Goal: Information Seeking & Learning: Find specific fact

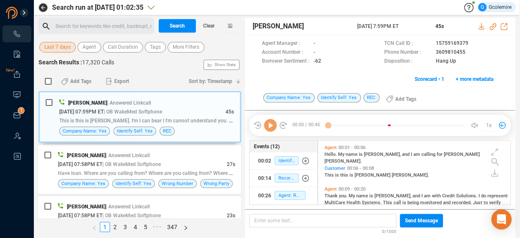
scroll to position [63, 188]
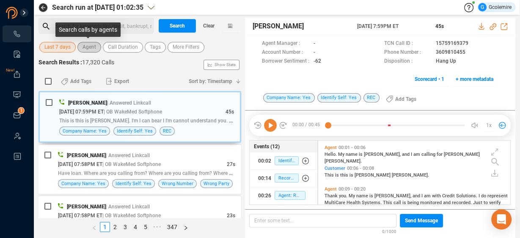
click at [88, 49] on span "Agent" at bounding box center [89, 47] width 14 height 11
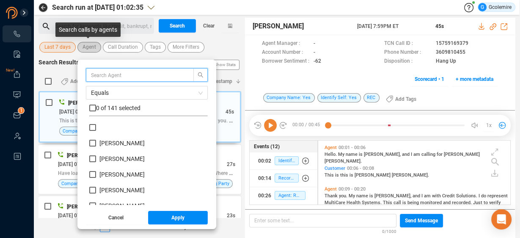
scroll to position [79, 114]
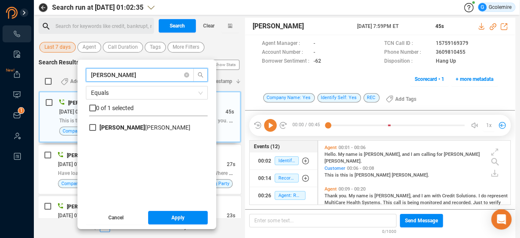
type input "melissa"
click at [96, 128] on span "Melissa McCoy" at bounding box center [145, 127] width 98 height 7
click at [95, 128] on input "Melissa McCoy" at bounding box center [92, 127] width 7 height 7
checkbox input "true"
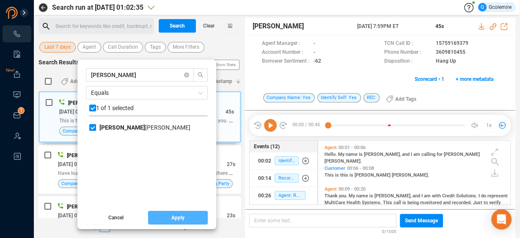
click at [174, 218] on span "Apply" at bounding box center [177, 218] width 13 height 14
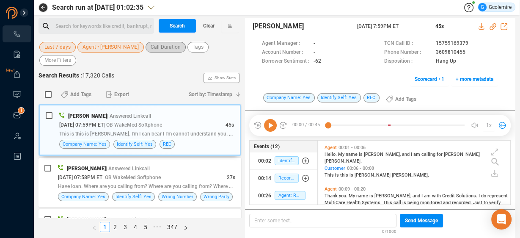
click at [154, 47] on span "Call Duration" at bounding box center [166, 47] width 30 height 11
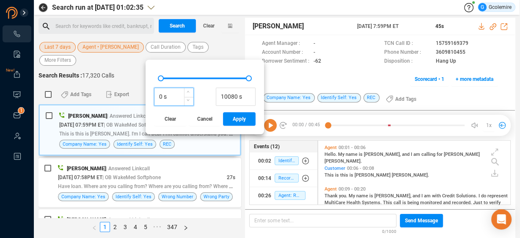
drag, startPoint x: 162, startPoint y: 95, endPoint x: 150, endPoint y: 96, distance: 11.9
click at [154, 96] on input "0 s" at bounding box center [173, 97] width 39 height 13
type input "60 s"
click at [238, 119] on span "Apply" at bounding box center [239, 119] width 13 height 14
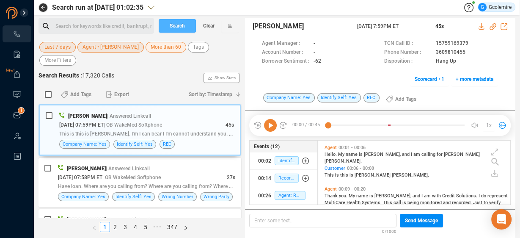
click at [162, 25] on button "Search" at bounding box center [177, 26] width 37 height 14
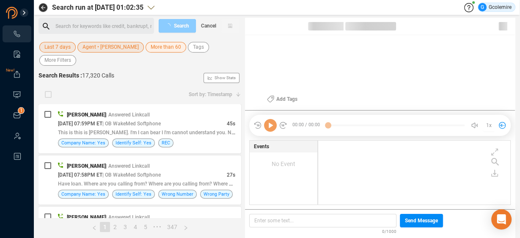
scroll to position [63, 188]
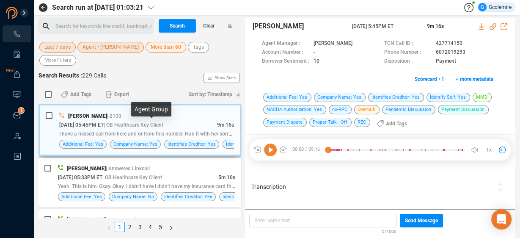
click at [153, 126] on span "| OB Healthcare Key Client" at bounding box center [134, 125] width 60 height 6
click at [271, 148] on icon at bounding box center [270, 149] width 13 height 13
click at [504, 181] on div at bounding box center [504, 187] width 19 height 40
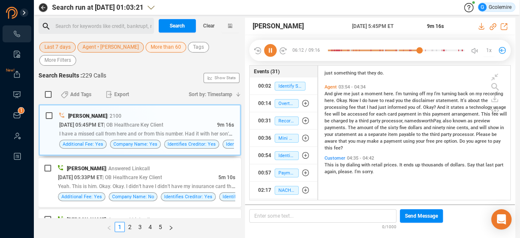
scroll to position [846, 0]
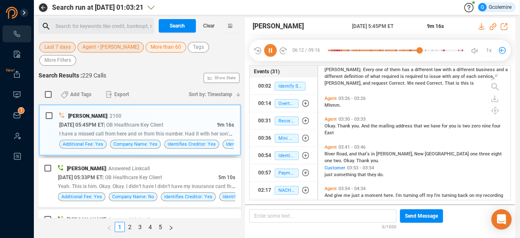
click at [271, 50] on icon at bounding box center [270, 50] width 13 height 13
click at [400, 51] on div at bounding box center [396, 50] width 137 height 13
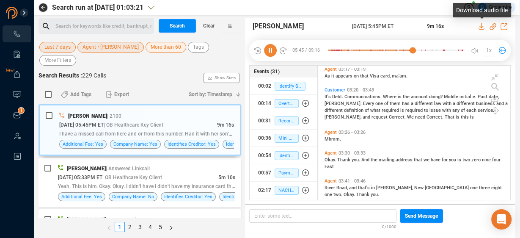
click at [482, 27] on icon at bounding box center [481, 26] width 7 height 7
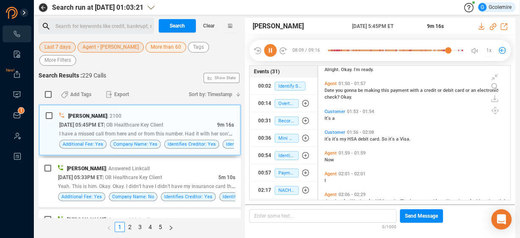
scroll to position [497, 0]
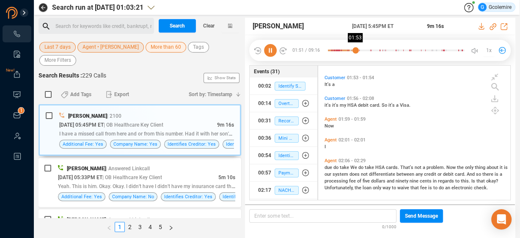
click at [355, 50] on div at bounding box center [396, 50] width 137 height 13
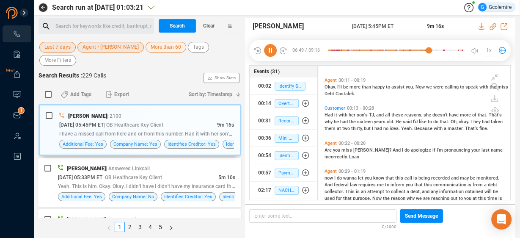
scroll to position [68, 0]
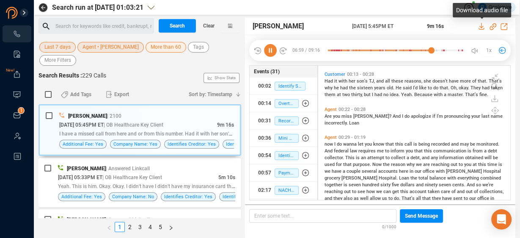
click at [481, 26] on icon at bounding box center [481, 26] width 7 height 7
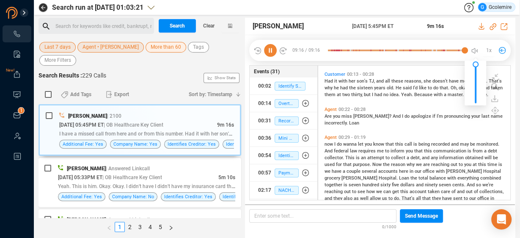
drag, startPoint x: 432, startPoint y: 50, endPoint x: 481, endPoint y: 52, distance: 48.7
click at [481, 52] on div "09:16 / 09:16 08:56 1x" at bounding box center [379, 50] width 261 height 21
click at [329, 26] on span "[PERSON_NAME]" at bounding box center [301, 26] width 97 height 10
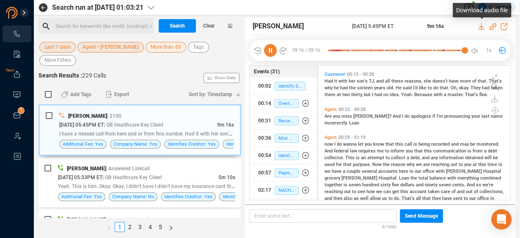
click at [481, 26] on icon at bounding box center [481, 26] width 7 height 7
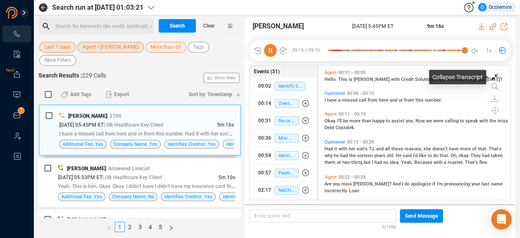
click at [495, 76] on icon at bounding box center [494, 77] width 7 height 7
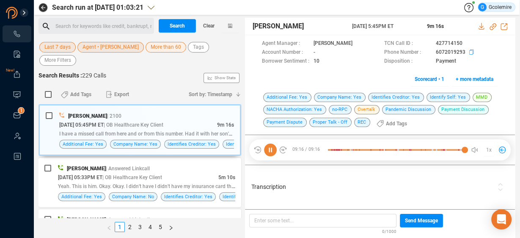
click at [470, 52] on icon at bounding box center [472, 52] width 7 height 7
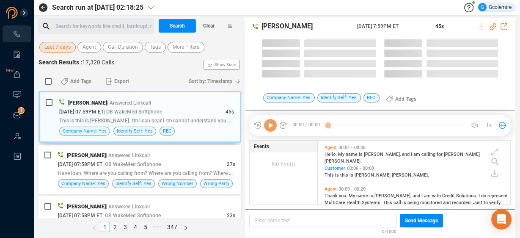
scroll to position [63, 188]
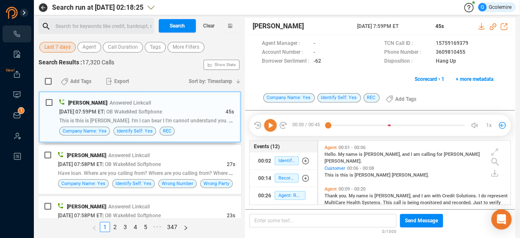
click at [88, 25] on div "Search for keywords like credit, bankrupt, record ﻿" at bounding box center [103, 26] width 96 height 13
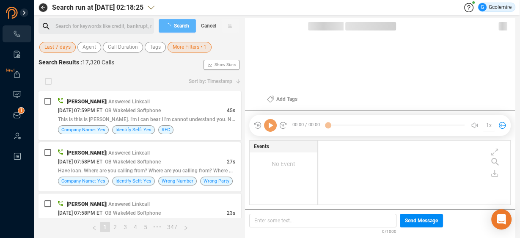
checkbox input "true"
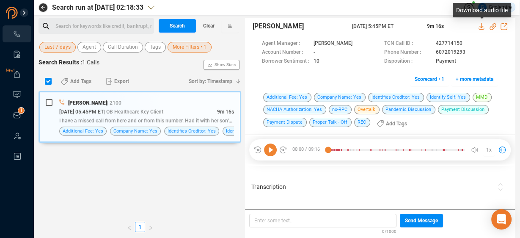
click at [481, 26] on icon at bounding box center [480, 26] width 5 height 7
click at [89, 47] on span "Agent" at bounding box center [89, 47] width 14 height 11
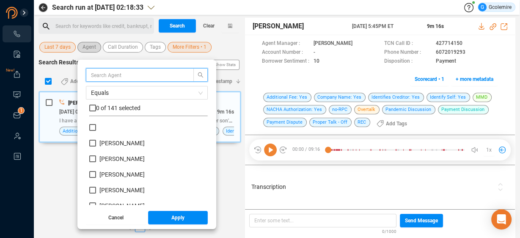
scroll to position [79, 114]
click at [105, 73] on input "text" at bounding box center [136, 74] width 90 height 9
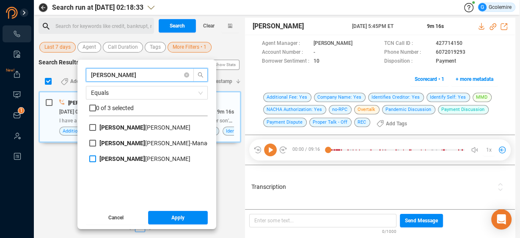
type input "mel"
click at [108, 159] on span "Mel issa McCoy" at bounding box center [144, 158] width 91 height 7
click at [96, 159] on input "Mel issa McCoy" at bounding box center [92, 158] width 7 height 7
checkbox input "true"
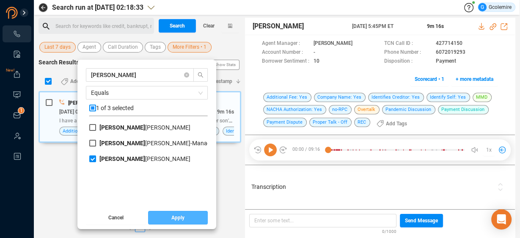
click at [171, 213] on span "Apply" at bounding box center [177, 218] width 13 height 14
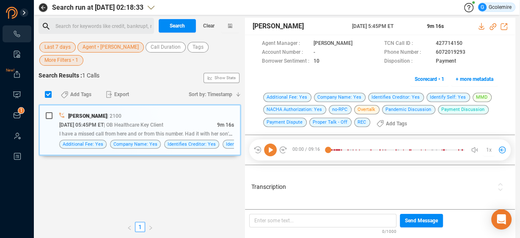
click at [66, 61] on span "More Filters • 1" at bounding box center [61, 60] width 34 height 11
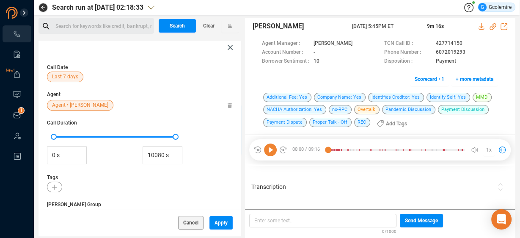
scroll to position [201, 0]
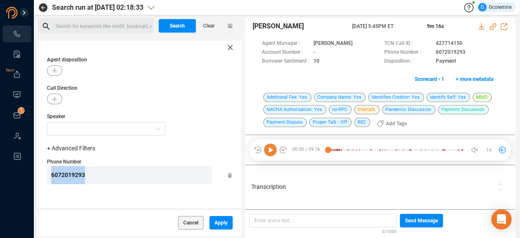
drag, startPoint x: 80, startPoint y: 173, endPoint x: 37, endPoint y: 176, distance: 43.6
click at [37, 176] on div "Search run at 2025-09-22 02:18:33 G Gcolemire Search for keywords like credit, …" at bounding box center [277, 119] width 486 height 238
click at [220, 221] on span "Apply" at bounding box center [220, 223] width 13 height 14
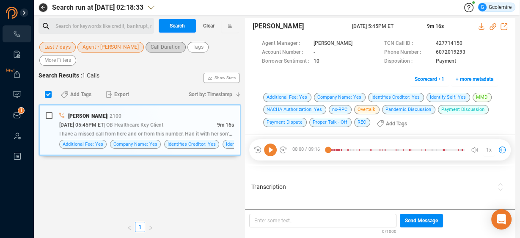
click at [165, 49] on span "Call Duration" at bounding box center [166, 47] width 30 height 11
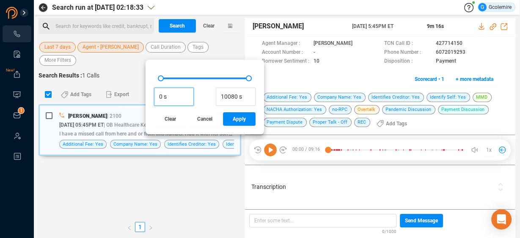
drag, startPoint x: 159, startPoint y: 95, endPoint x: 146, endPoint y: 97, distance: 13.2
click at [146, 97] on div "0 s 10080 s Clear Cancel Apply" at bounding box center [205, 97] width 118 height 74
type input "6 s"
click at [223, 120] on button "Apply" at bounding box center [239, 119] width 33 height 14
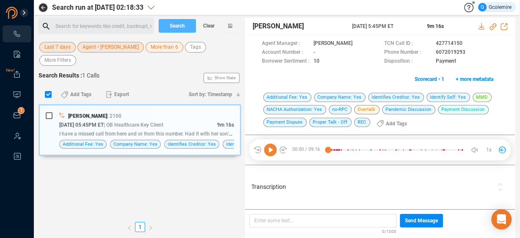
click at [183, 24] on span "Search" at bounding box center [177, 26] width 15 height 14
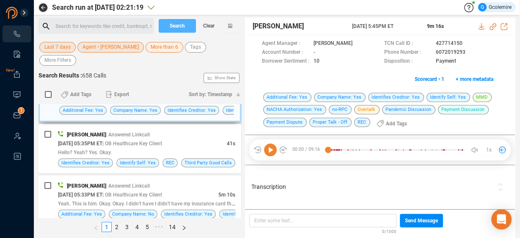
scroll to position [68, 0]
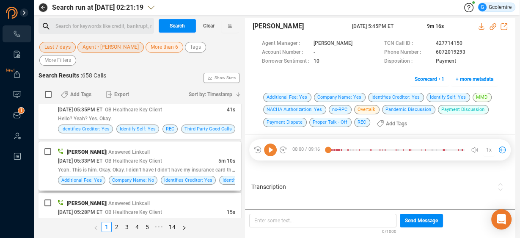
click at [157, 158] on span "| OB Healthcare Key Client" at bounding box center [132, 161] width 60 height 6
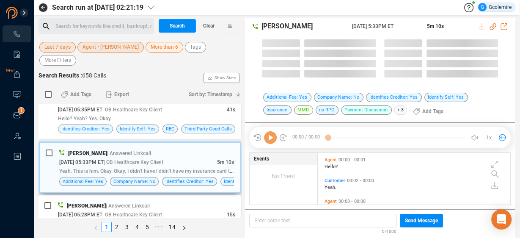
scroll to position [51, 188]
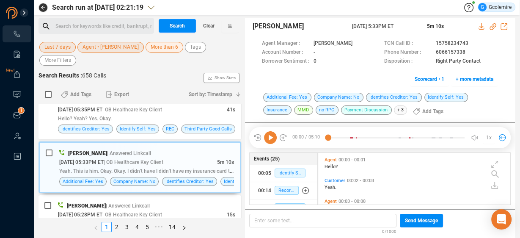
click at [270, 137] on icon at bounding box center [270, 137] width 13 height 13
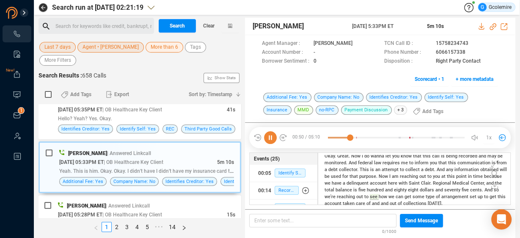
scroll to position [168, 0]
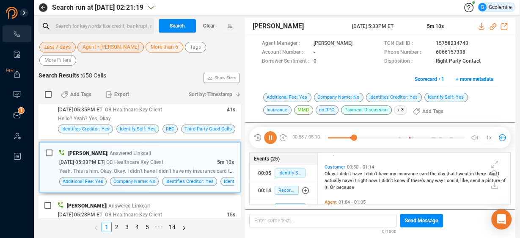
click at [270, 137] on icon at bounding box center [270, 137] width 13 height 13
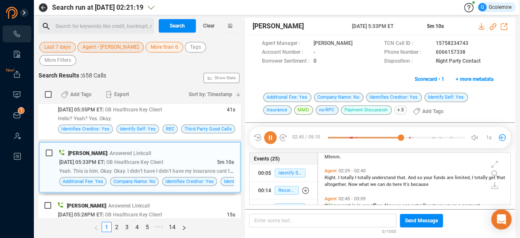
scroll to position [465, 0]
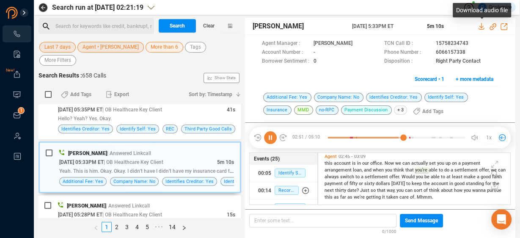
click at [481, 25] on icon at bounding box center [480, 26] width 5 height 7
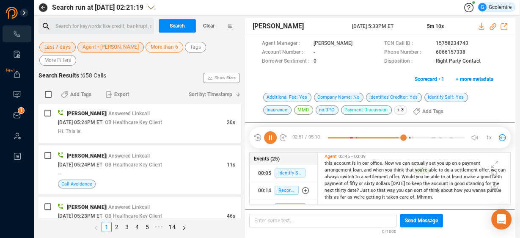
scroll to position [336, 0]
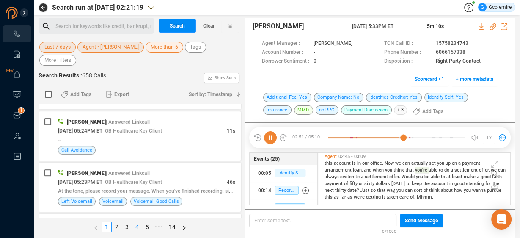
click at [135, 228] on link "4" at bounding box center [136, 226] width 9 height 9
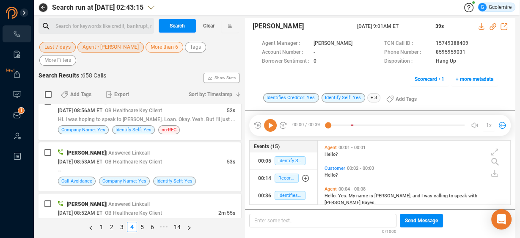
scroll to position [271, 0]
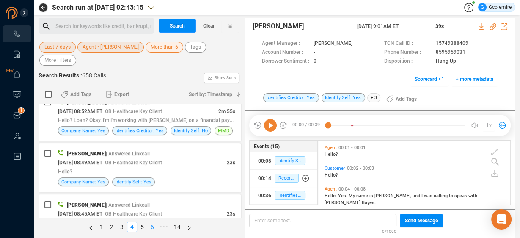
click at [152, 226] on link "6" at bounding box center [152, 226] width 9 height 9
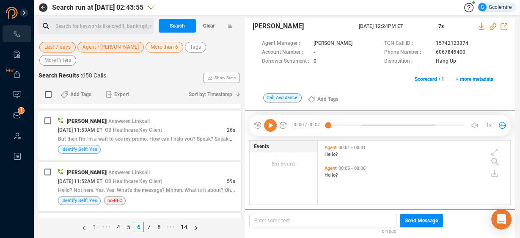
scroll to position [575, 0]
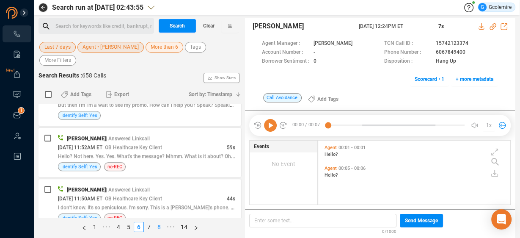
click at [159, 225] on link "8" at bounding box center [158, 226] width 9 height 9
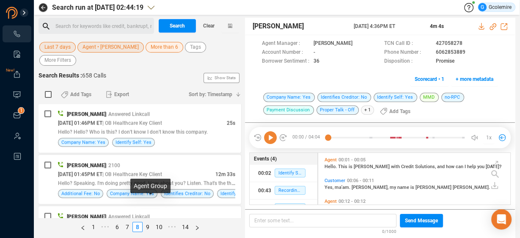
scroll to position [1726, 0]
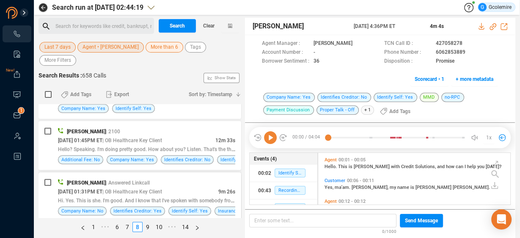
click at [172, 187] on div "09/17/2025 @ 01:31PM ET | OB Healthcare Key Client" at bounding box center [138, 191] width 160 height 9
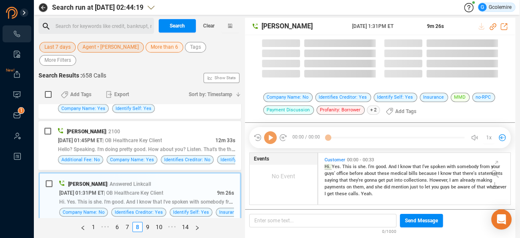
scroll to position [51, 188]
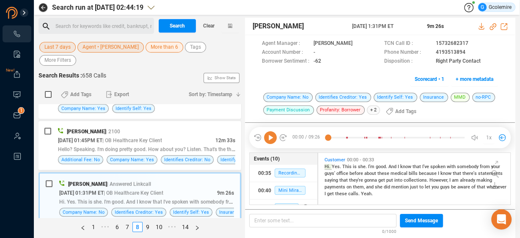
click at [172, 163] on div "Melissa McCoy | 2100 09/17/2025 @ 04:36PM ET | OB Healthcare Key Client 4m 4s Y…" at bounding box center [139, 160] width 203 height 113
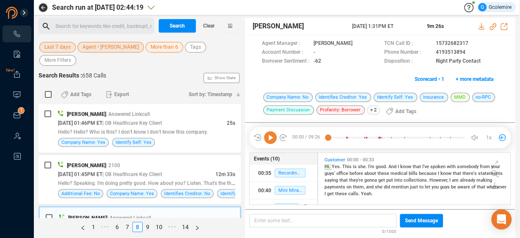
click at [272, 137] on icon at bounding box center [270, 137] width 13 height 13
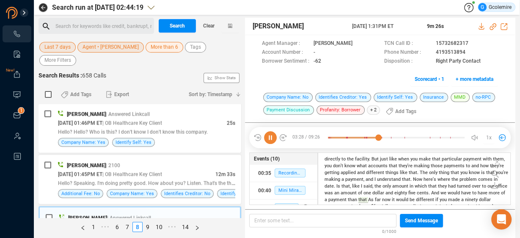
scroll to position [596, 0]
click at [470, 52] on icon at bounding box center [472, 52] width 7 height 7
click at [271, 137] on icon at bounding box center [270, 137] width 13 height 13
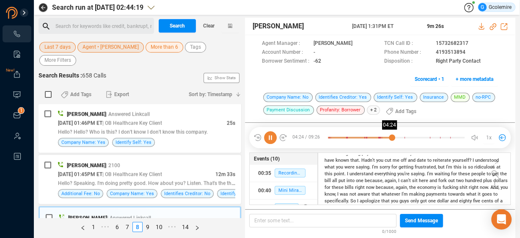
drag, startPoint x: 330, startPoint y: 137, endPoint x: 392, endPoint y: 140, distance: 61.4
click at [392, 140] on div at bounding box center [396, 137] width 137 height 13
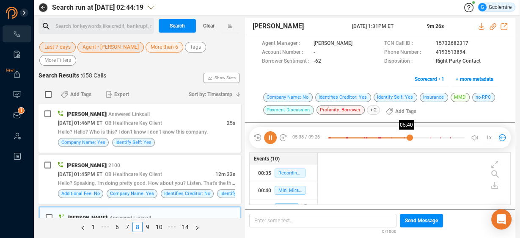
scroll to position [815, 0]
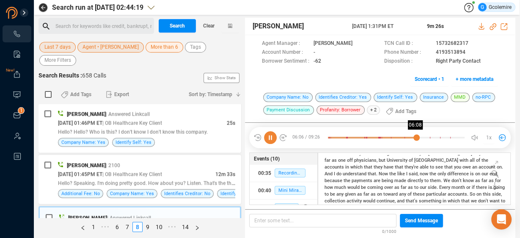
drag, startPoint x: 394, startPoint y: 137, endPoint x: 416, endPoint y: 137, distance: 22.0
click at [416, 137] on div at bounding box center [396, 137] width 137 height 13
drag, startPoint x: 416, startPoint y: 137, endPoint x: 425, endPoint y: 137, distance: 8.5
click at [425, 137] on div at bounding box center [396, 137] width 137 height 13
click at [456, 137] on div at bounding box center [396, 137] width 137 height 13
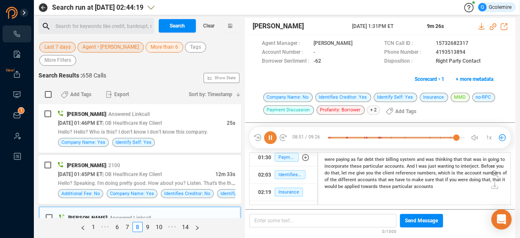
scroll to position [79, 0]
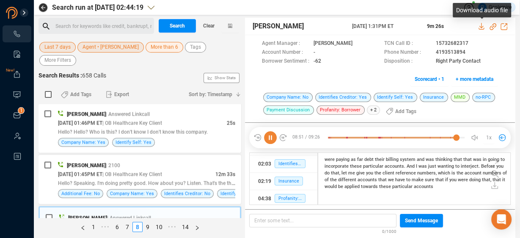
click at [480, 28] on icon at bounding box center [481, 26] width 7 height 7
click at [470, 53] on icon at bounding box center [472, 52] width 7 height 7
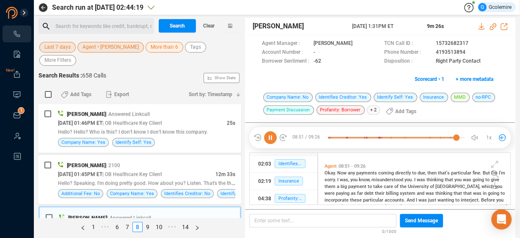
scroll to position [1215, 0]
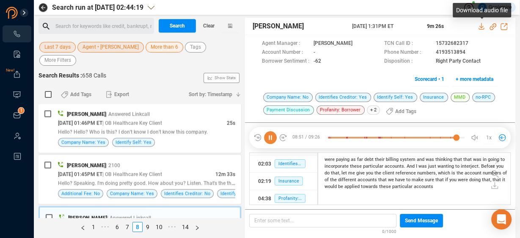
click at [480, 27] on icon at bounding box center [481, 26] width 7 height 7
click at [469, 50] on icon at bounding box center [471, 51] width 4 height 5
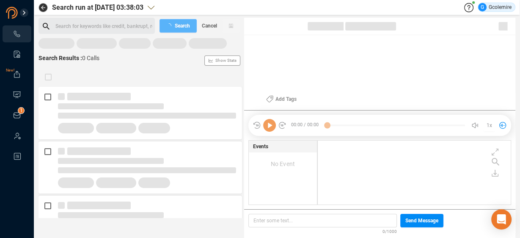
scroll to position [63, 189]
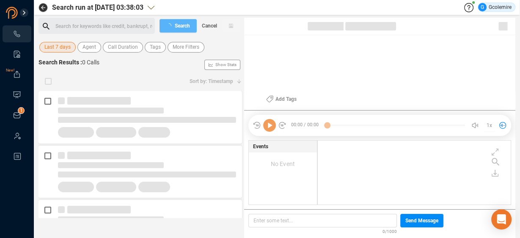
click at [80, 26] on div "Search for keywords like credit, bankrupt, record ﻿" at bounding box center [103, 26] width 97 height 13
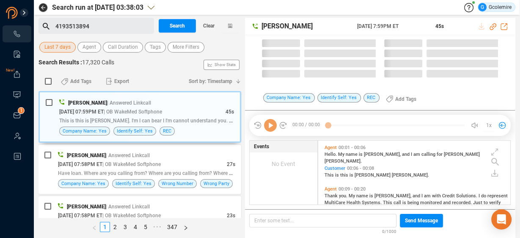
scroll to position [63, 188]
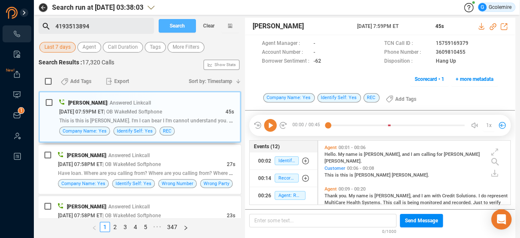
click at [175, 24] on span "Search" at bounding box center [177, 26] width 15 height 14
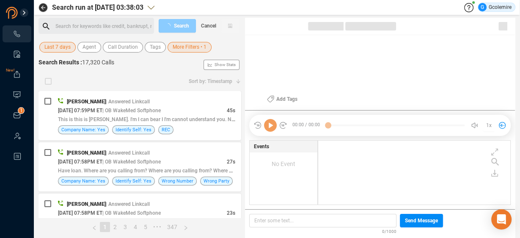
checkbox input "true"
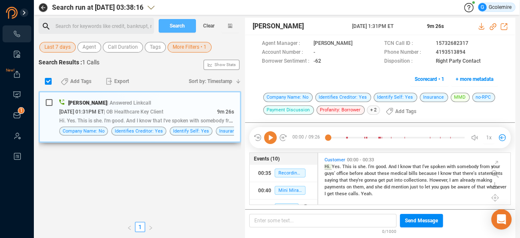
scroll to position [51, 188]
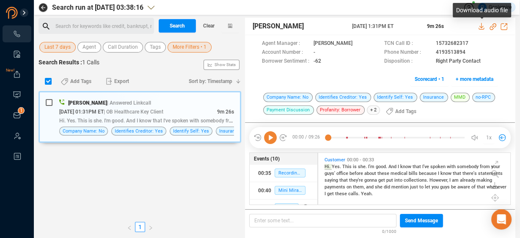
click at [481, 26] on icon at bounding box center [481, 26] width 7 height 7
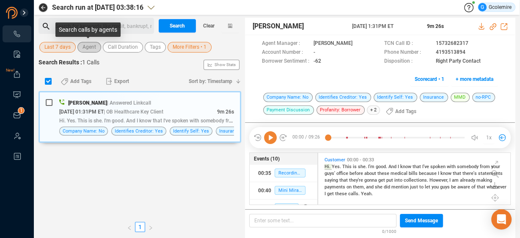
click at [84, 49] on span "Agent" at bounding box center [89, 47] width 14 height 11
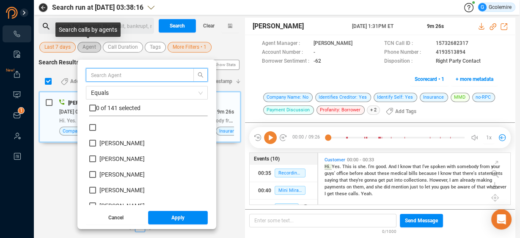
scroll to position [79, 114]
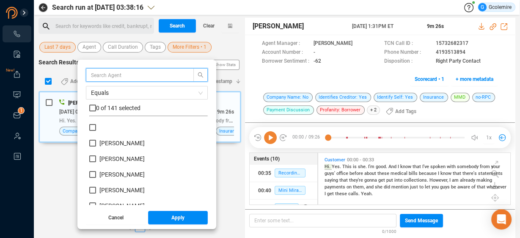
click at [108, 73] on input "text" at bounding box center [136, 74] width 90 height 9
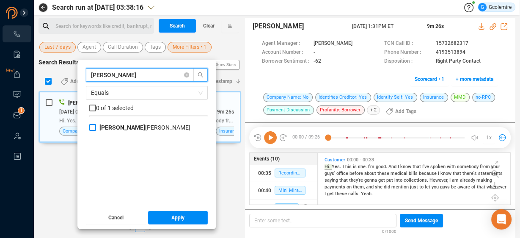
type input "[PERSON_NAME]"
click at [94, 124] on input "[PERSON_NAME]" at bounding box center [92, 127] width 7 height 7
checkbox input "true"
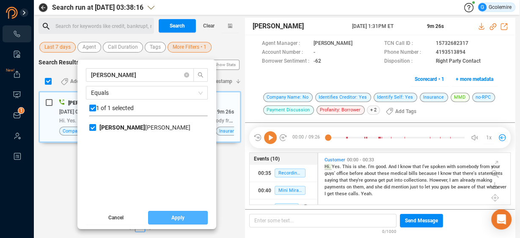
click at [168, 218] on button "Apply" at bounding box center [178, 218] width 60 height 14
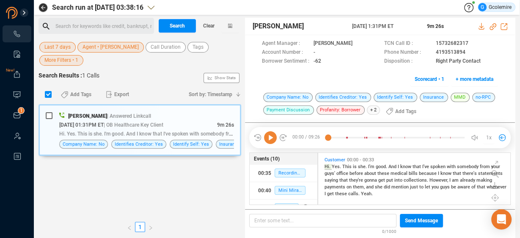
click at [57, 61] on span "More Filters • 1" at bounding box center [61, 60] width 34 height 11
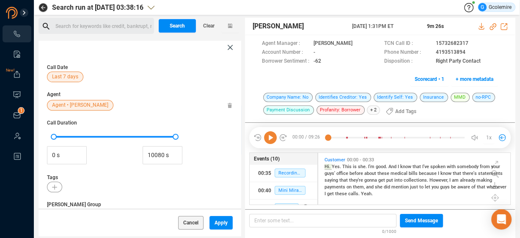
scroll to position [201, 0]
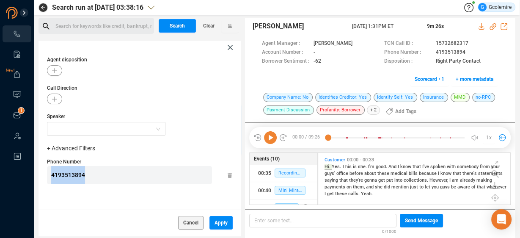
drag, startPoint x: 97, startPoint y: 171, endPoint x: 33, endPoint y: 170, distance: 63.5
click at [33, 170] on section "New! 0 1 2 3 4 5 6 7 8 9 0 1 2 3 4 5 6 7 8 9 0 1 2 3 4 5 6 7 8 9 Search run at …" at bounding box center [260, 119] width 520 height 238
click at [222, 224] on span "Apply" at bounding box center [220, 223] width 13 height 14
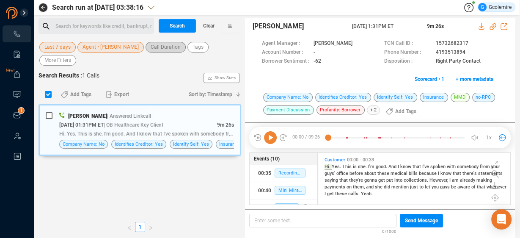
click at [157, 47] on span "Call Duration" at bounding box center [166, 47] width 30 height 11
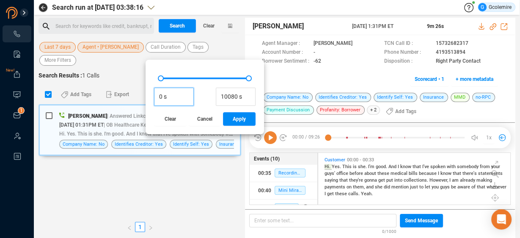
drag, startPoint x: 159, startPoint y: 97, endPoint x: 148, endPoint y: 98, distance: 10.6
click at [148, 98] on div "0 s 10080 s Clear Cancel Apply" at bounding box center [205, 97] width 118 height 74
type input "60 s"
click at [233, 119] on span "Apply" at bounding box center [239, 119] width 13 height 14
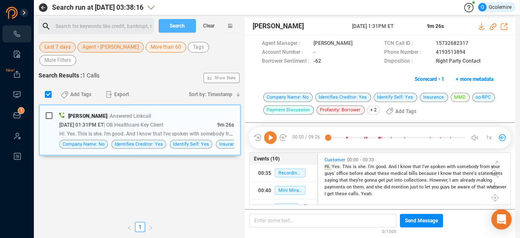
click at [179, 25] on span "Search" at bounding box center [177, 26] width 15 height 14
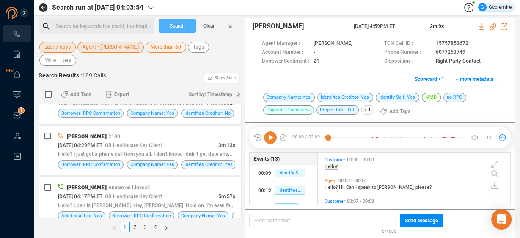
scroll to position [271, 0]
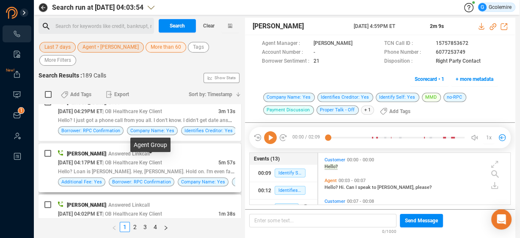
click at [162, 159] on span "| OB Healthcare Key Client" at bounding box center [132, 162] width 60 height 6
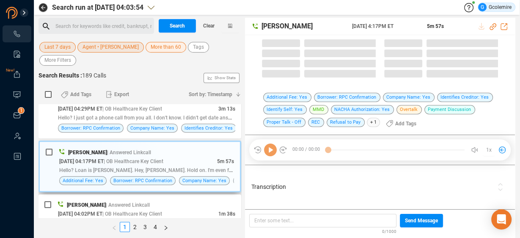
scroll to position [268, 0]
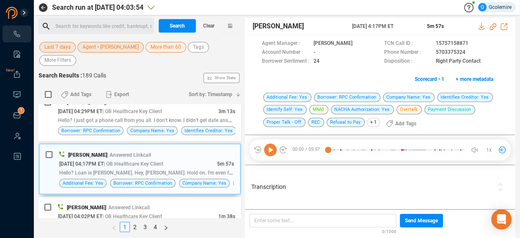
click at [347, 190] on span "Transcription" at bounding box center [372, 186] width 242 height 9
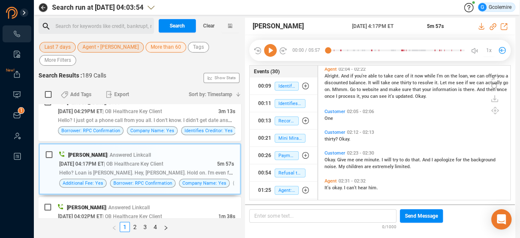
scroll to position [470, 0]
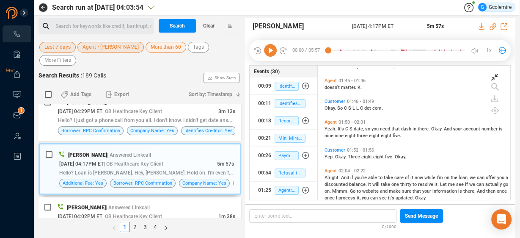
click at [494, 76] on icon at bounding box center [494, 77] width 7 height 7
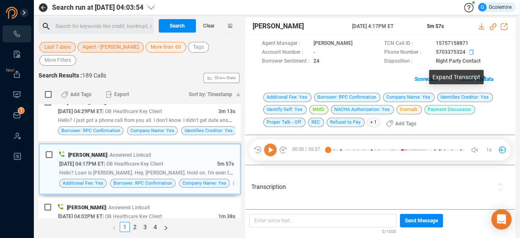
click at [469, 52] on icon at bounding box center [471, 51] width 4 height 5
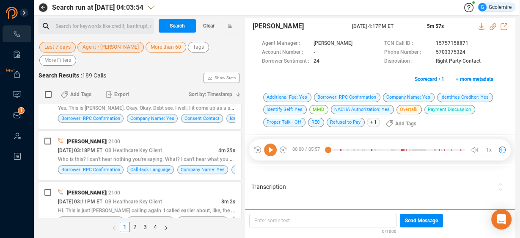
scroll to position [573, 0]
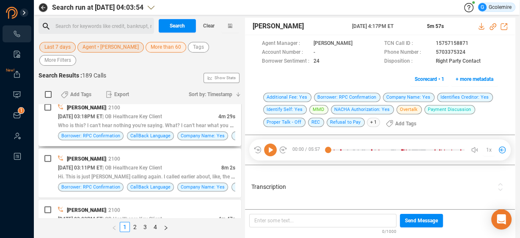
click at [162, 113] on span "| OB Healthcare Key Client" at bounding box center [132, 116] width 60 height 6
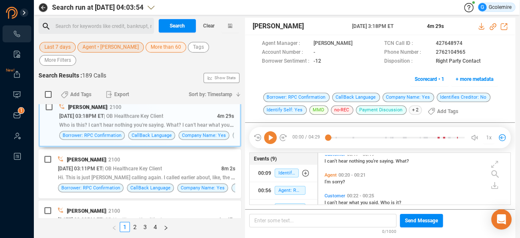
scroll to position [102, 0]
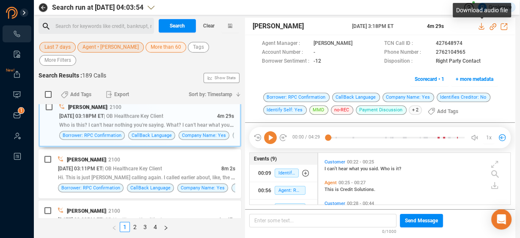
click at [481, 26] on icon at bounding box center [481, 26] width 7 height 7
